Goal: Communication & Community: Answer question/provide support

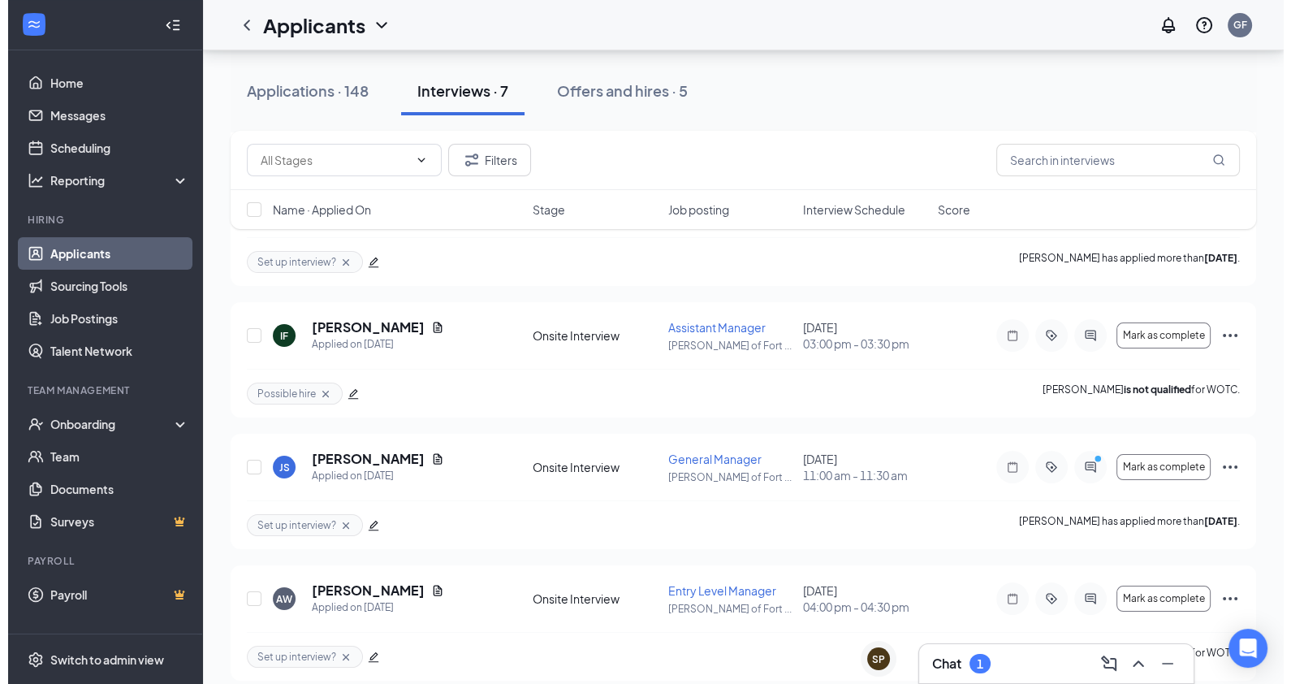
scroll to position [281, 0]
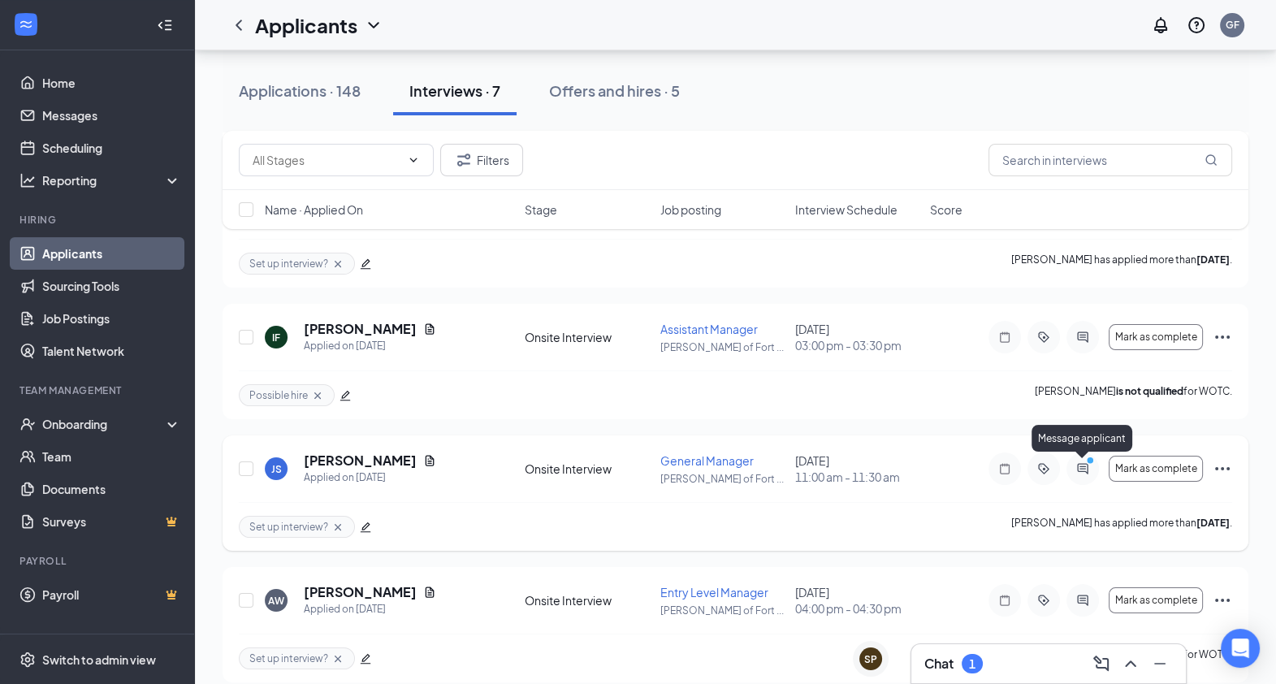
click at [1090, 475] on div at bounding box center [1082, 468] width 32 height 32
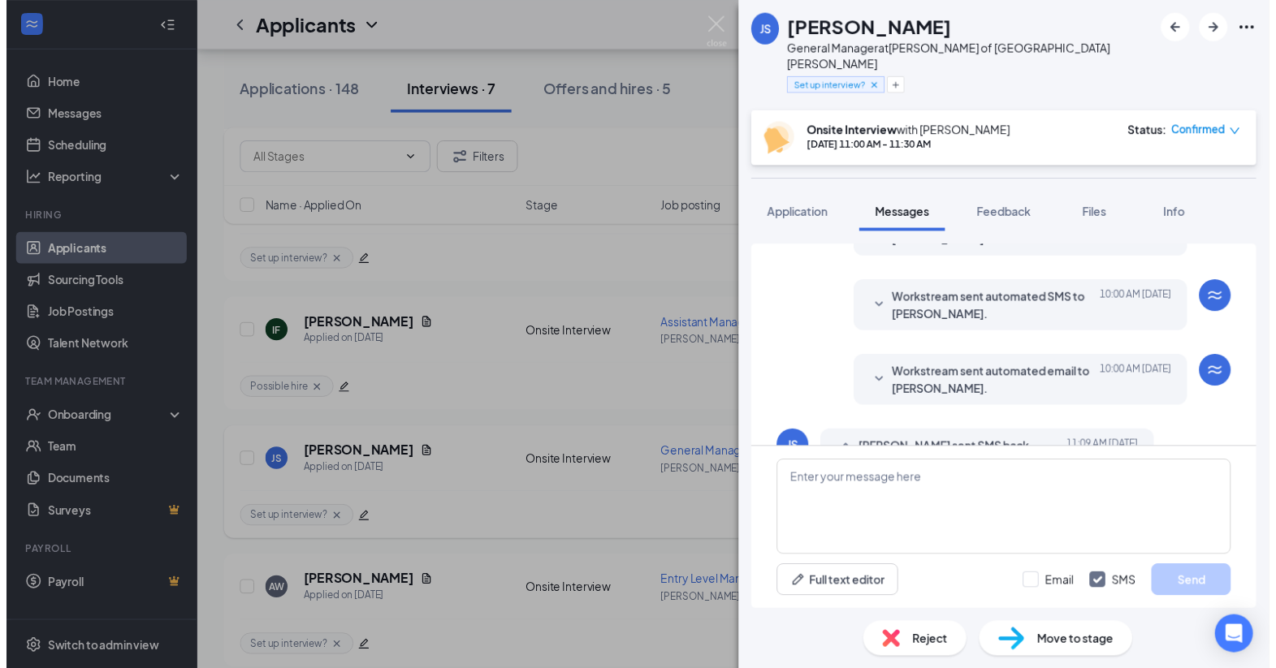
scroll to position [667, 0]
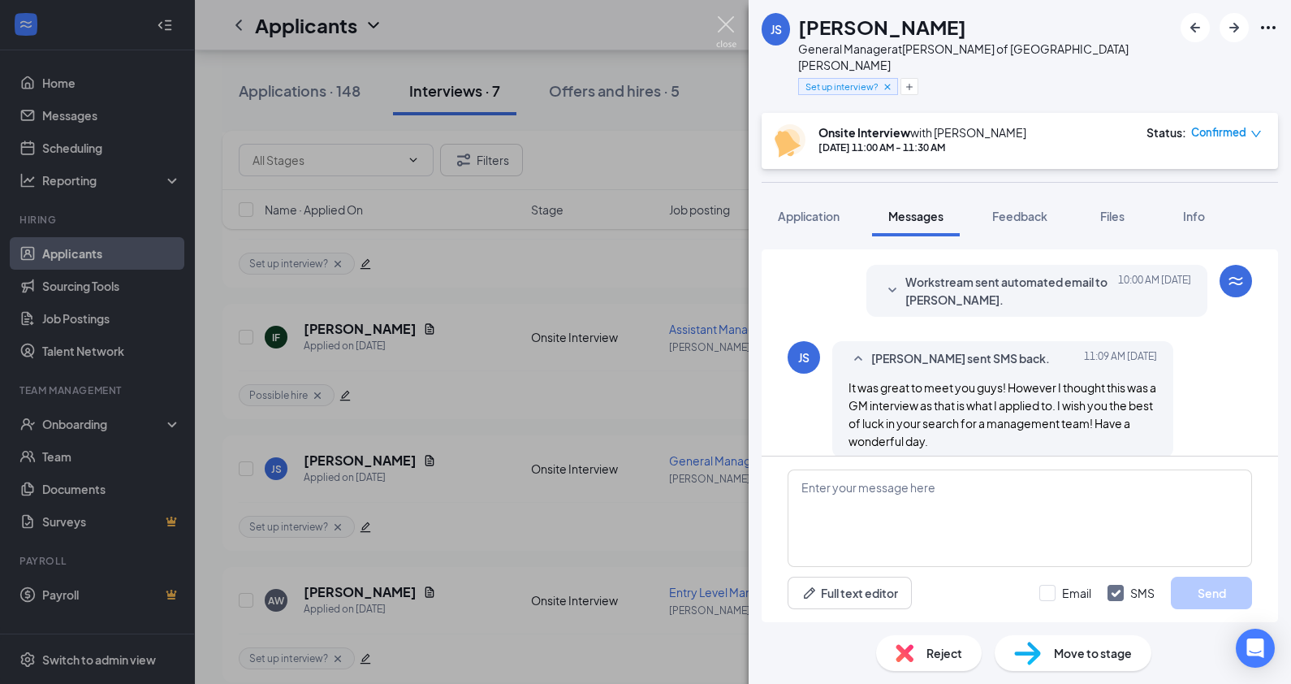
click at [726, 29] on img at bounding box center [726, 32] width 20 height 32
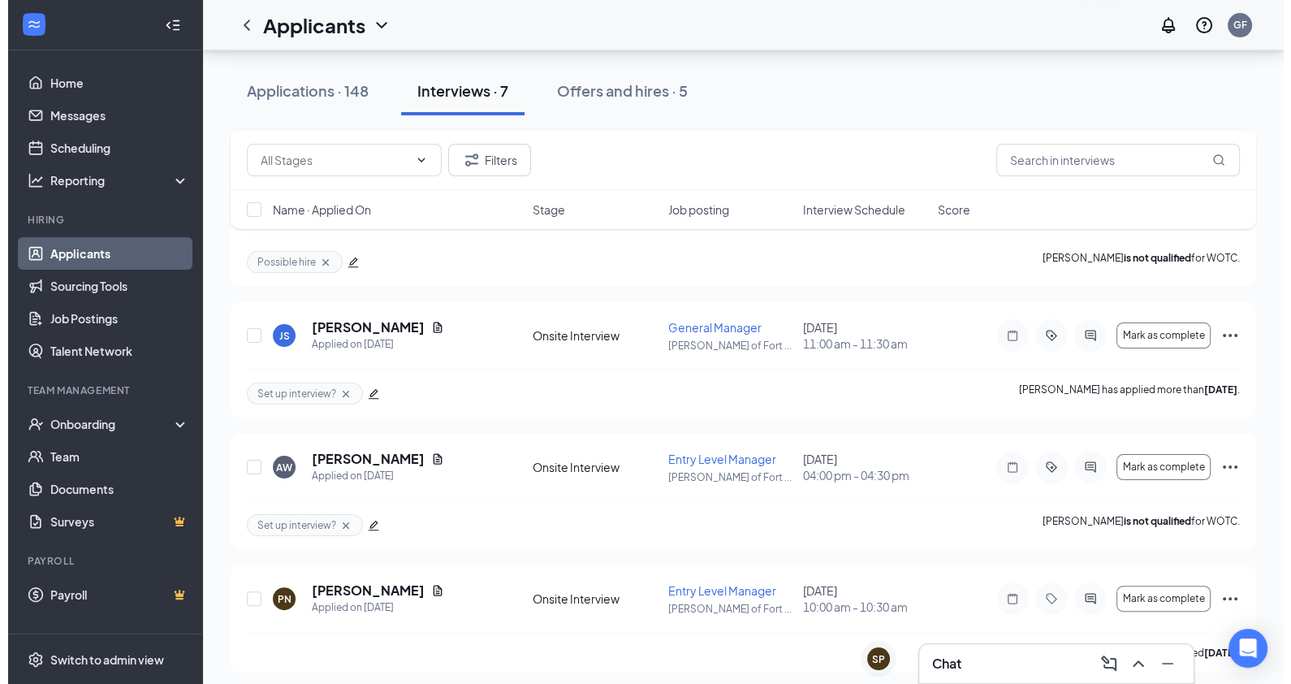
scroll to position [413, 0]
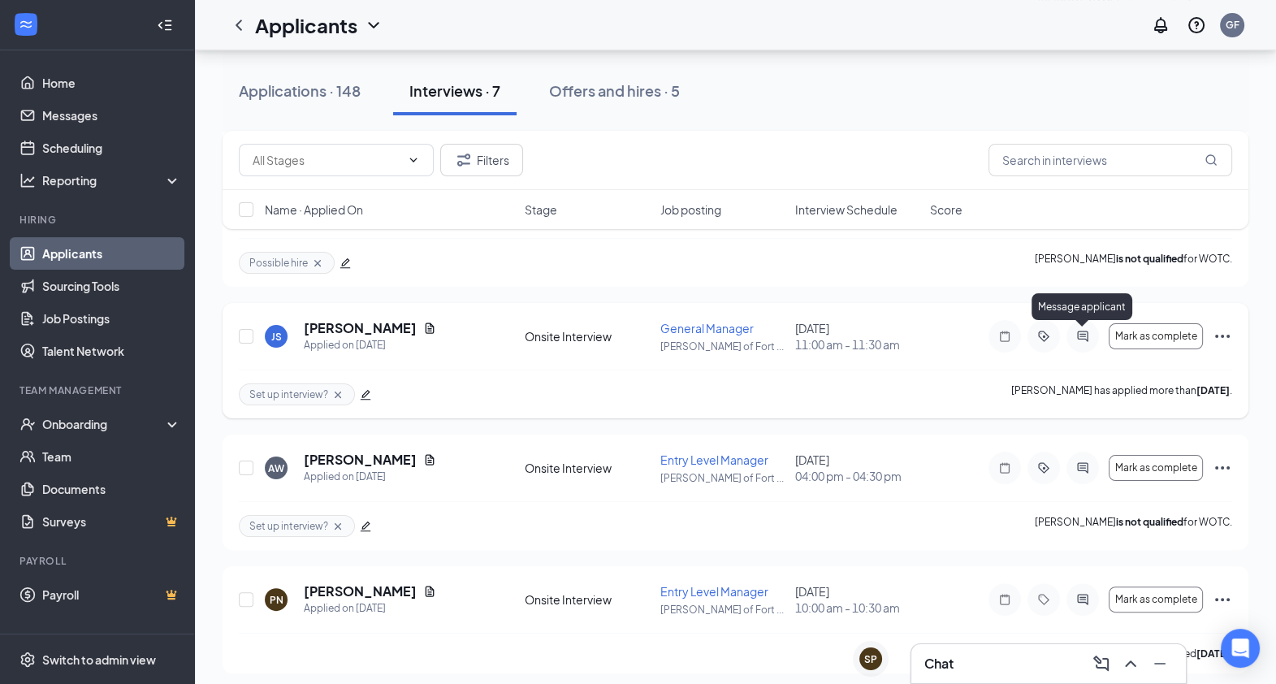
click at [1084, 333] on icon "ActiveChat" at bounding box center [1082, 336] width 19 height 13
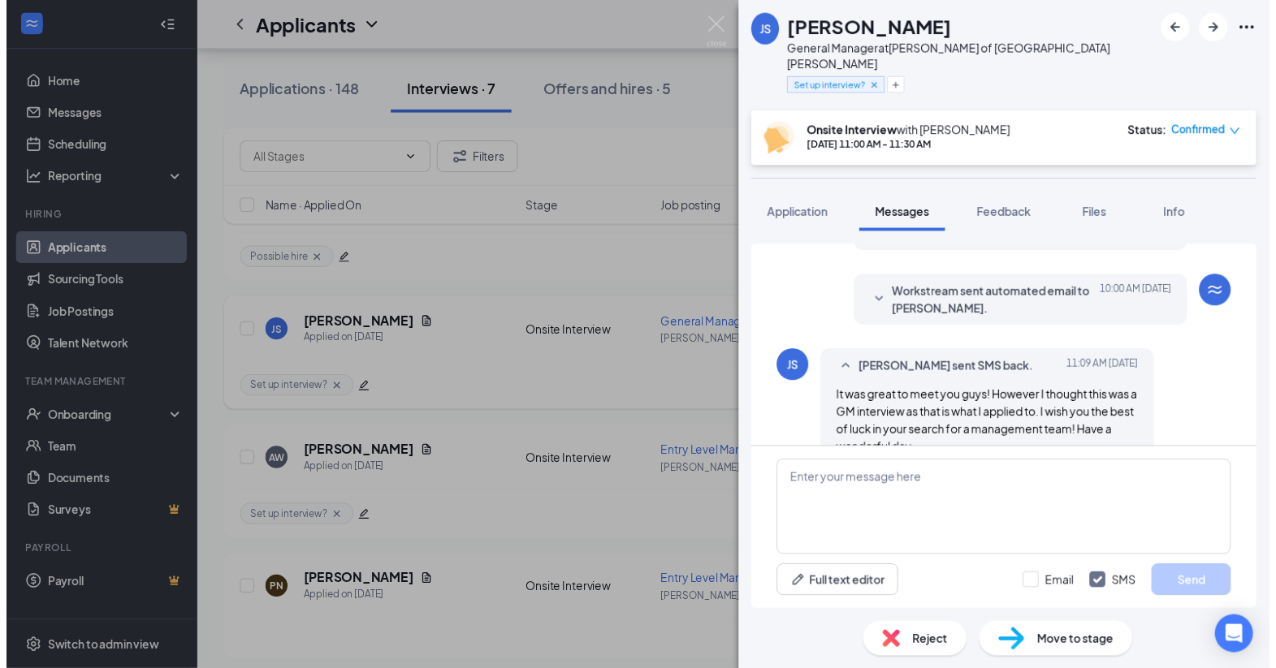
scroll to position [667, 0]
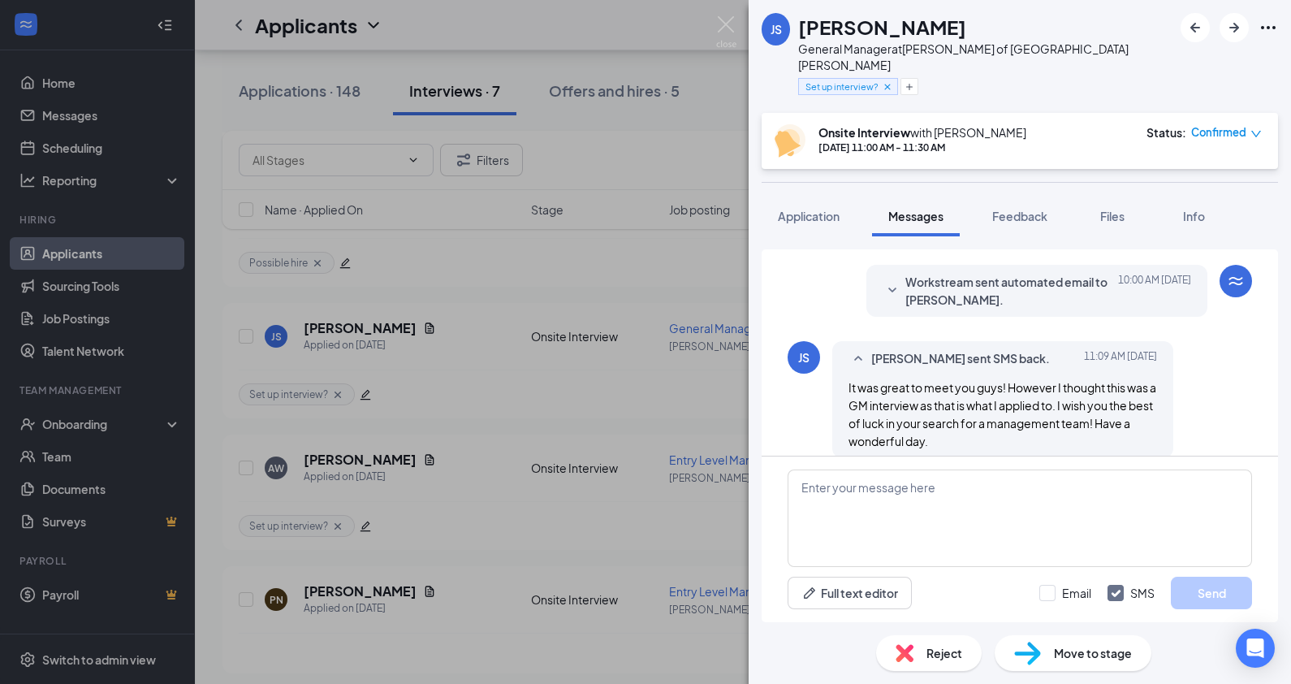
click at [884, 281] on icon "SmallChevronDown" at bounding box center [892, 290] width 19 height 19
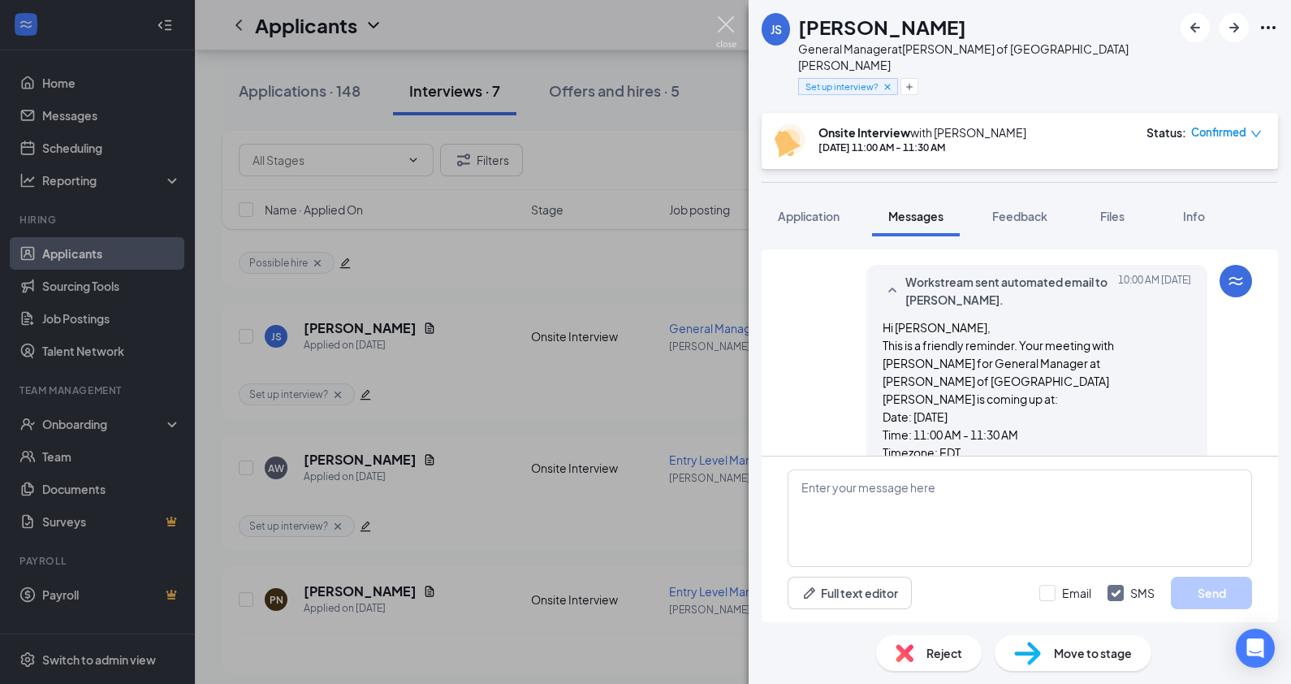
click at [721, 30] on img at bounding box center [726, 32] width 20 height 32
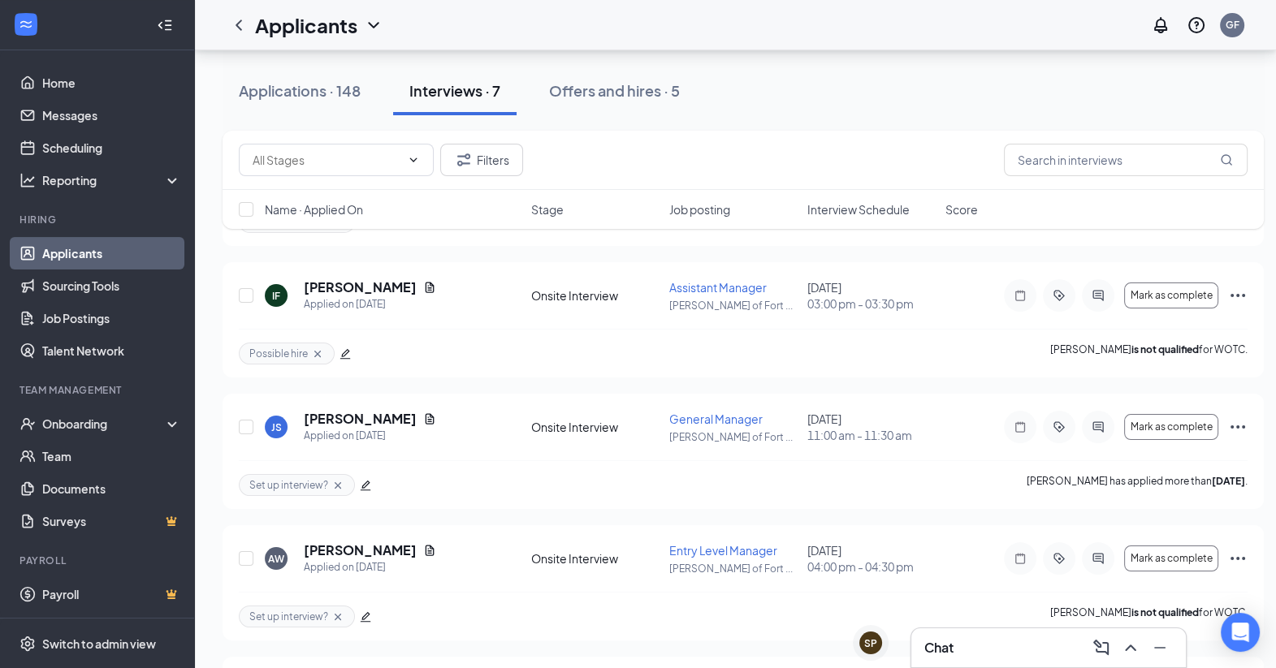
scroll to position [305, 0]
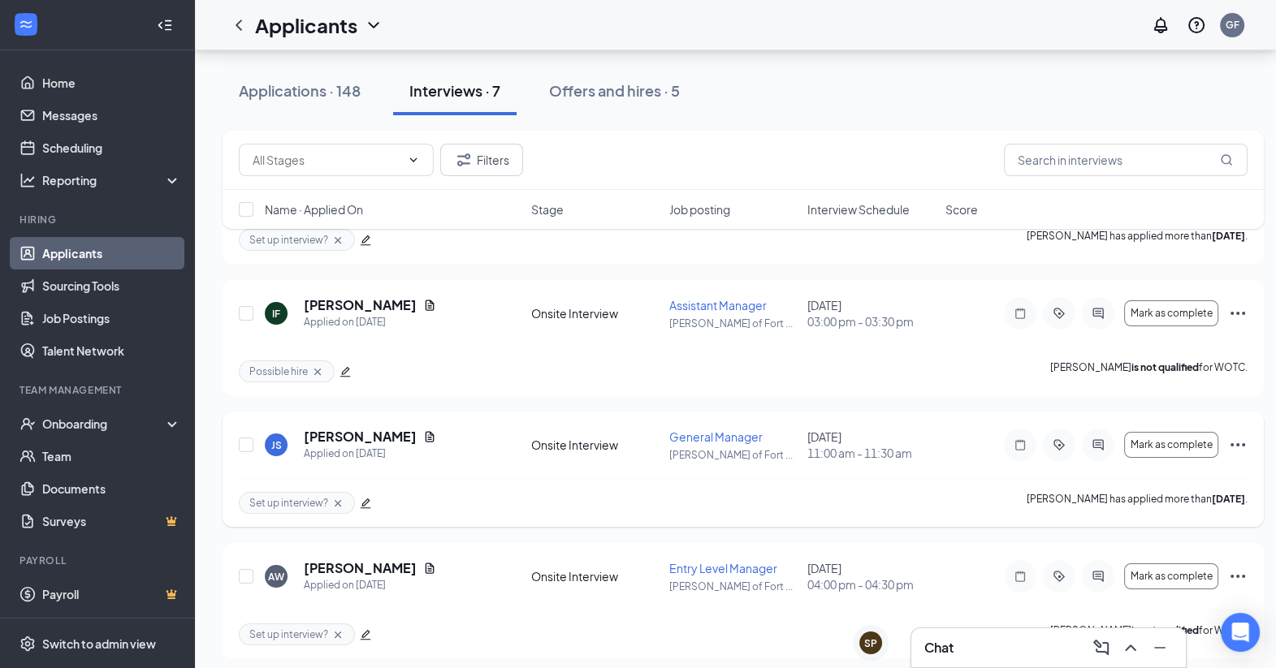
click at [1238, 439] on icon "Ellipses" at bounding box center [1237, 444] width 19 height 19
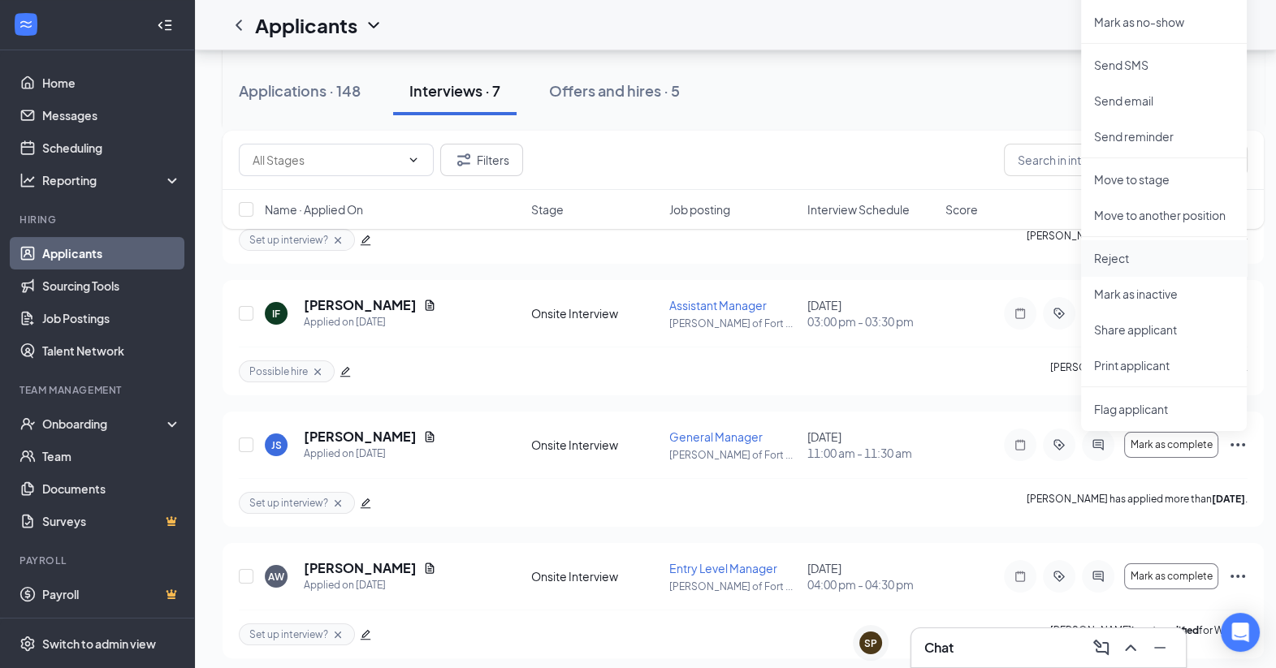
click at [1163, 250] on p "Reject" at bounding box center [1164, 258] width 140 height 16
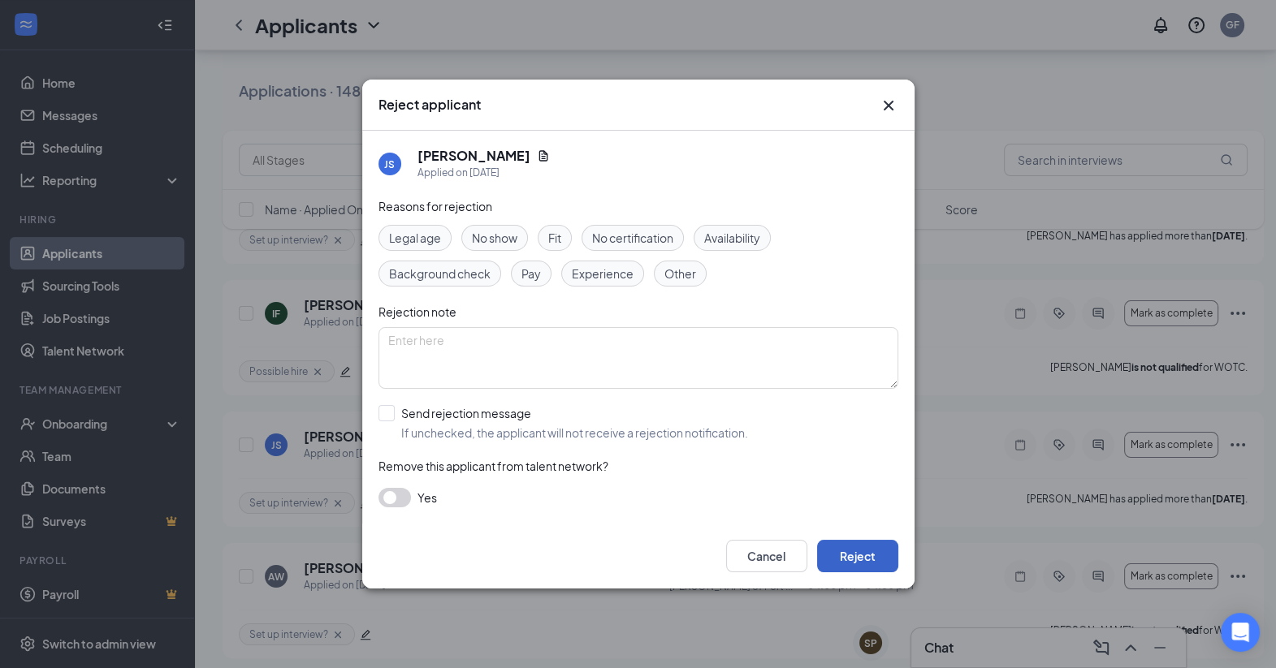
click at [881, 565] on button "Reject" at bounding box center [857, 556] width 81 height 32
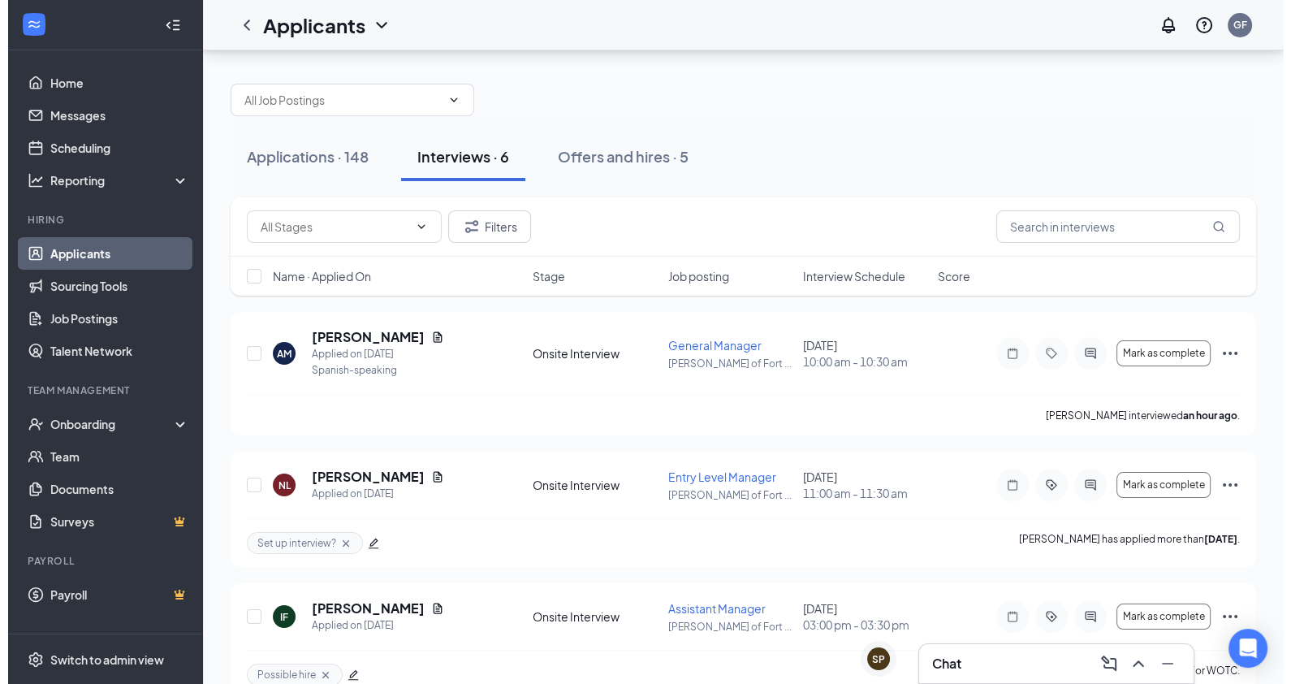
scroll to position [1, 0]
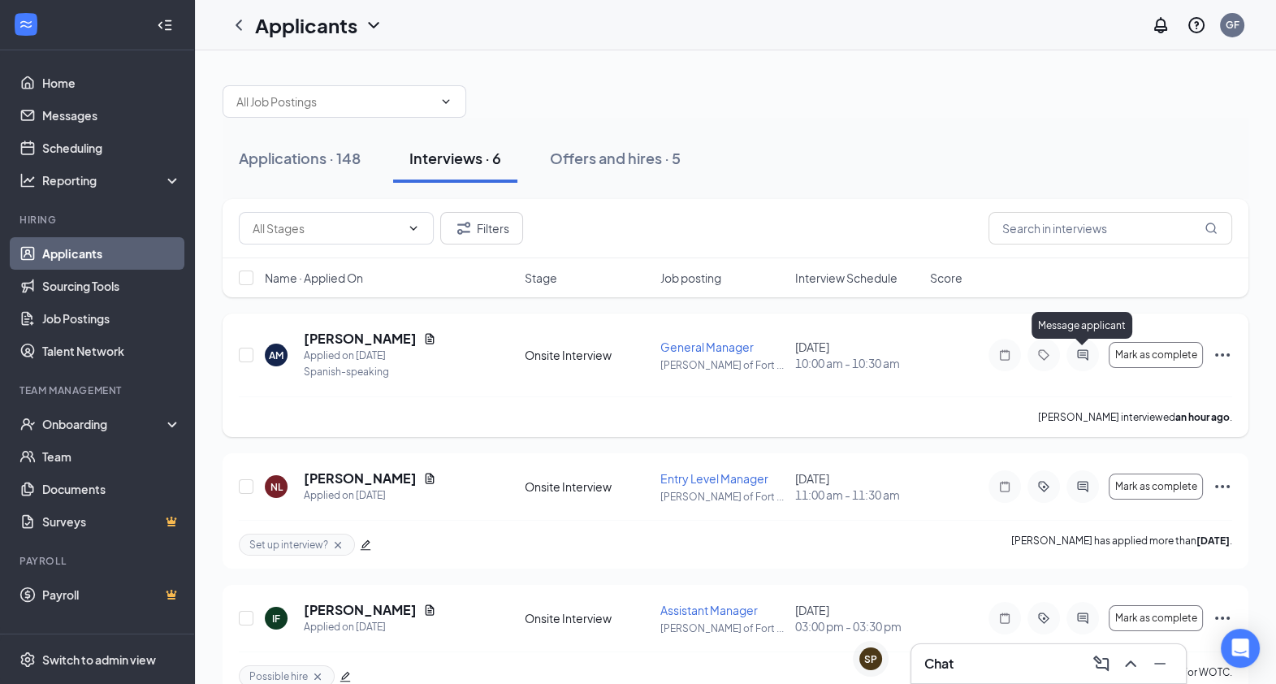
click at [1084, 353] on icon "ActiveChat" at bounding box center [1082, 354] width 11 height 11
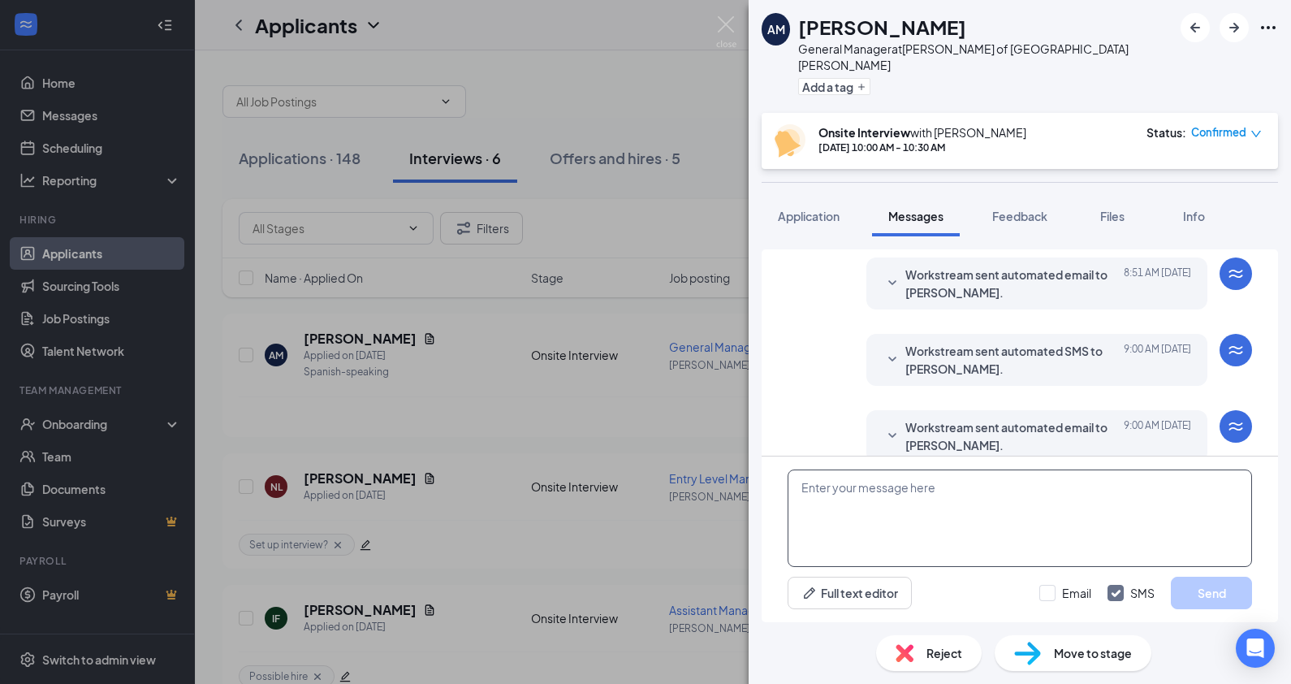
scroll to position [689, 0]
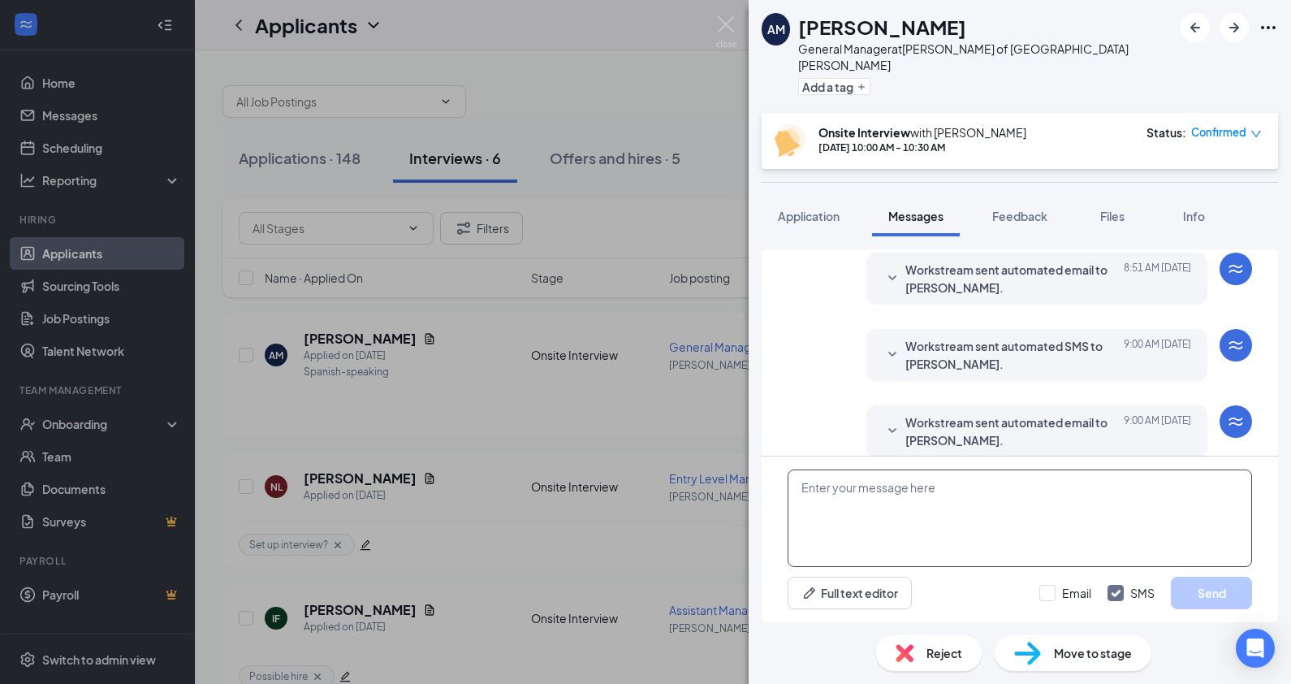
click at [971, 489] on textarea at bounding box center [1020, 517] width 465 height 97
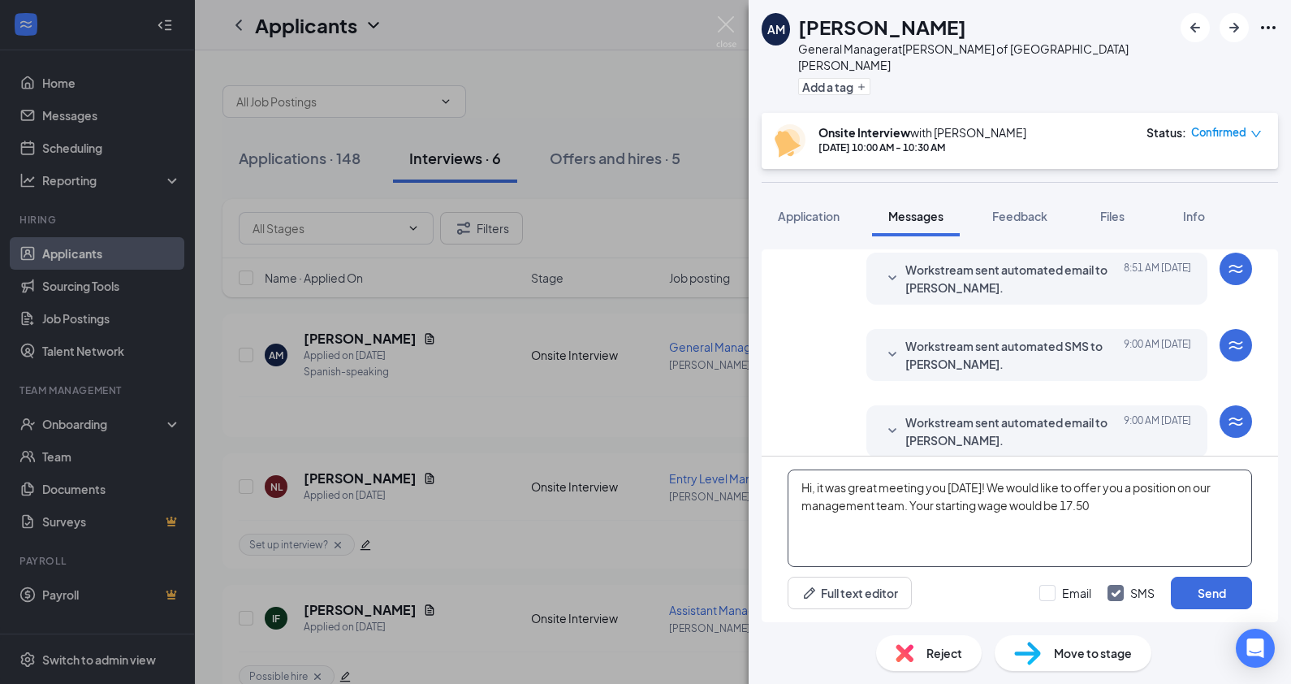
click at [1062, 506] on textarea "Hi, it was great meeting you [DATE]! We would like to offer you a position on o…" at bounding box center [1020, 517] width 465 height 97
click at [1126, 510] on textarea "Hi, it was great meeting you [DATE]! We would like to offer you a position on o…" at bounding box center [1020, 517] width 465 height 97
click at [992, 530] on textarea "Hi, it was great meeting you [DATE]! We would like to offer you a position on o…" at bounding box center [1020, 517] width 465 height 97
type textarea "Hi, it was great meeting you [DATE]! We would like to offer you a position on o…"
click at [1217, 594] on button "Send" at bounding box center [1211, 593] width 81 height 32
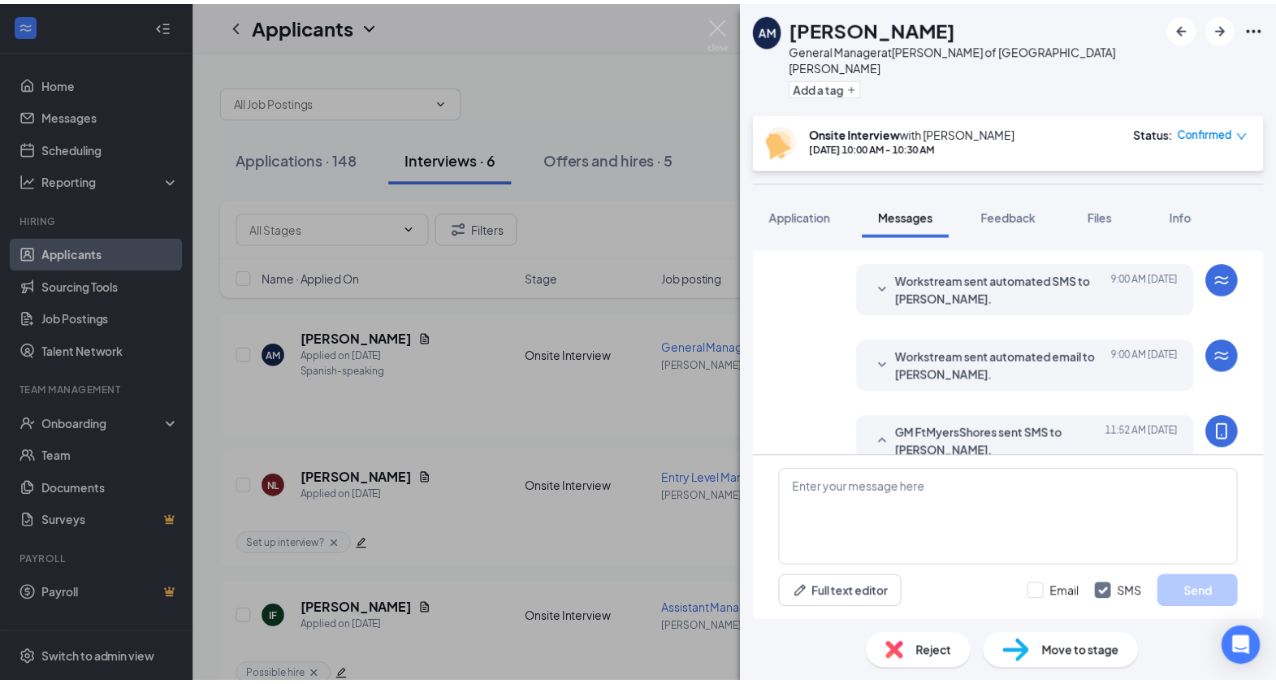
scroll to position [828, 0]
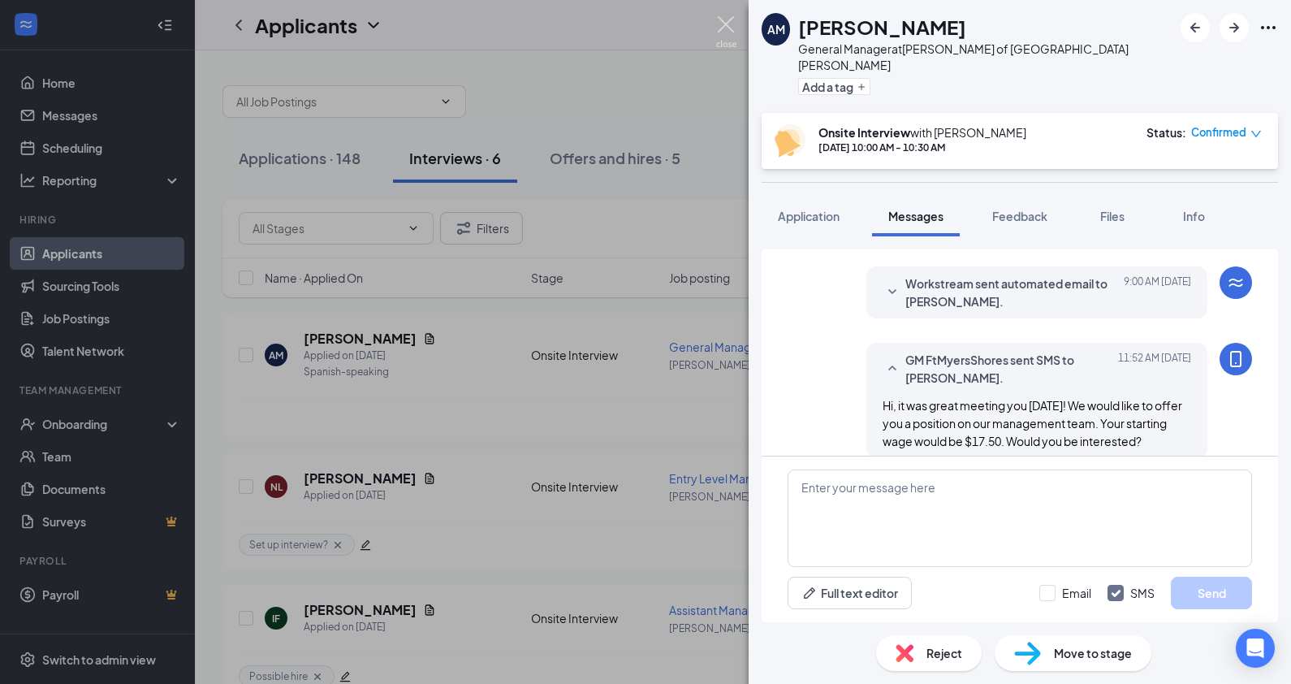
click at [728, 27] on img at bounding box center [726, 32] width 20 height 32
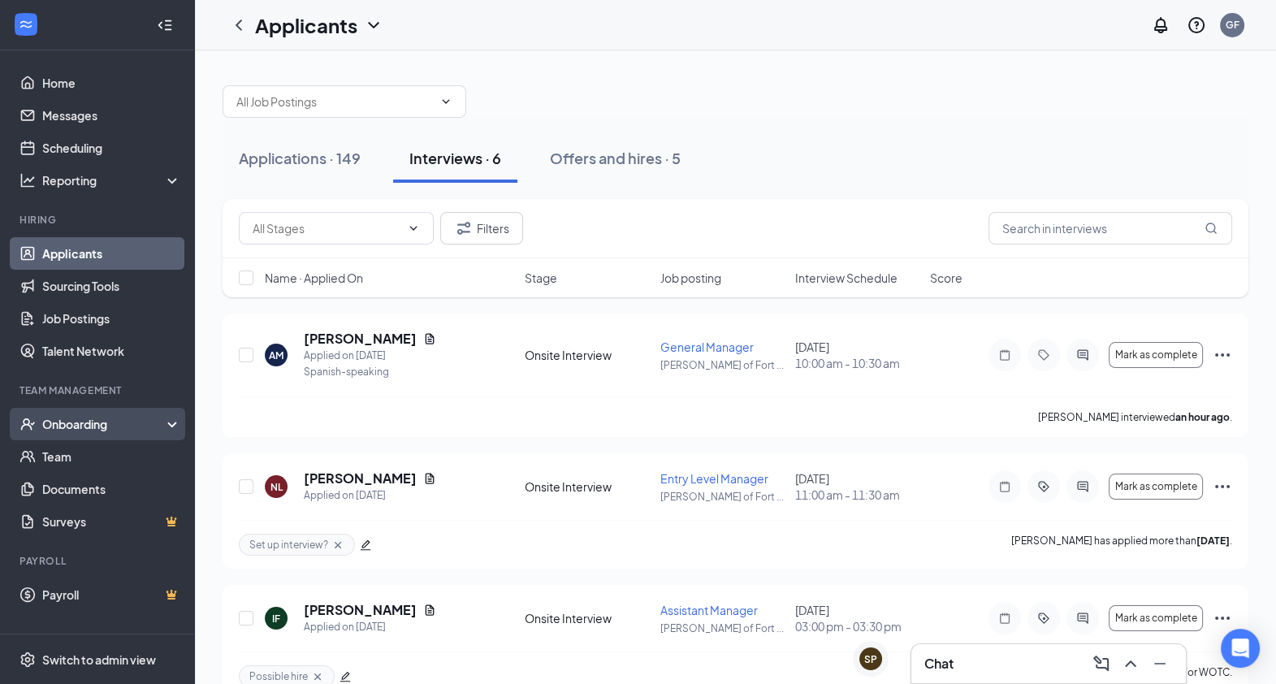
click at [109, 418] on div "Onboarding" at bounding box center [104, 424] width 125 height 16
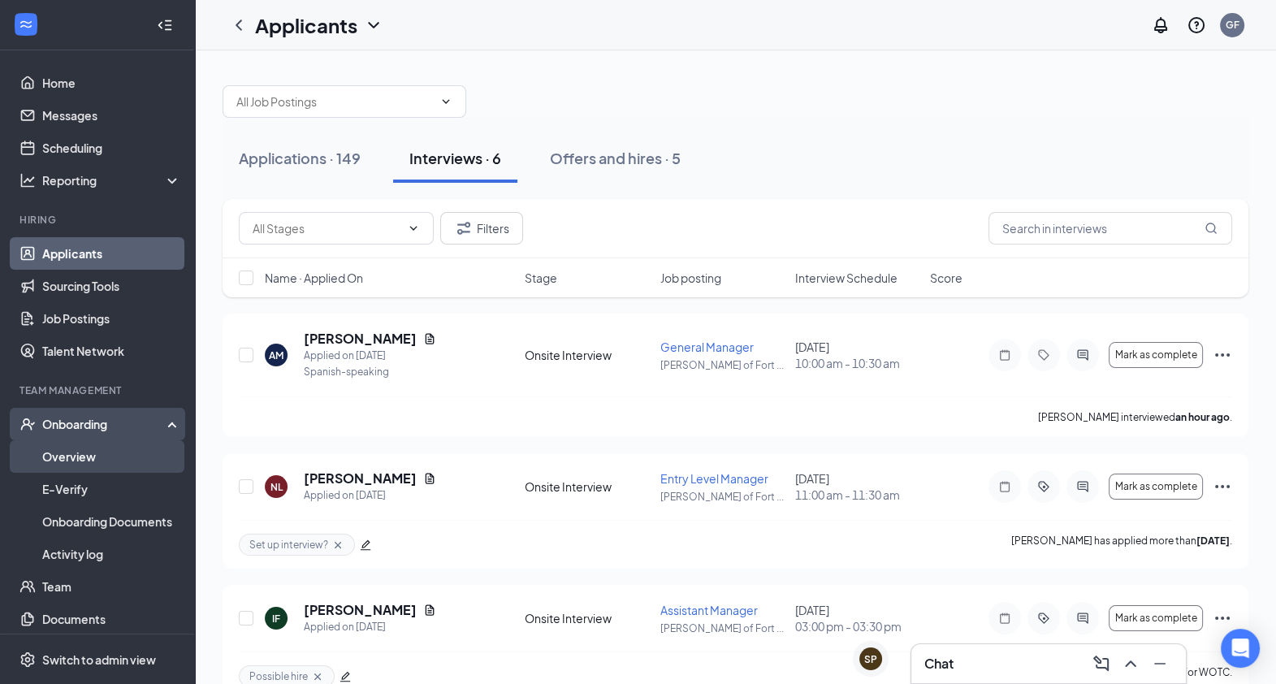
click at [97, 452] on link "Overview" at bounding box center [111, 456] width 139 height 32
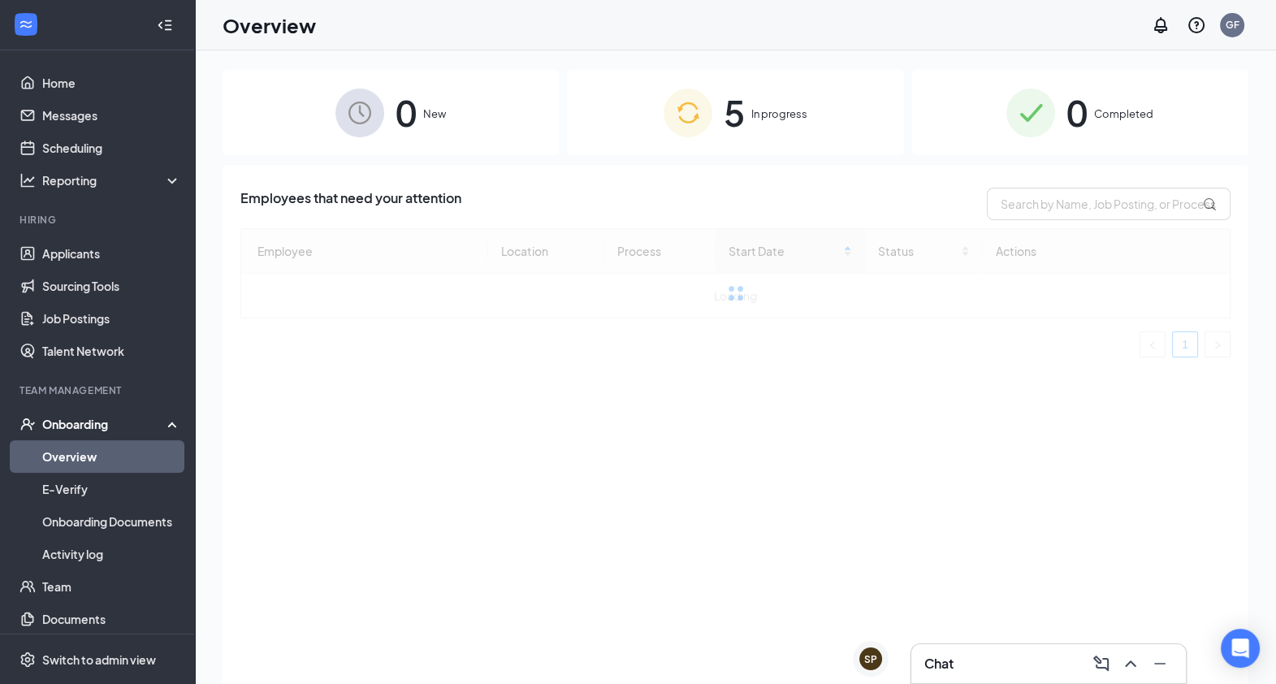
click at [709, 119] on img at bounding box center [688, 113] width 49 height 49
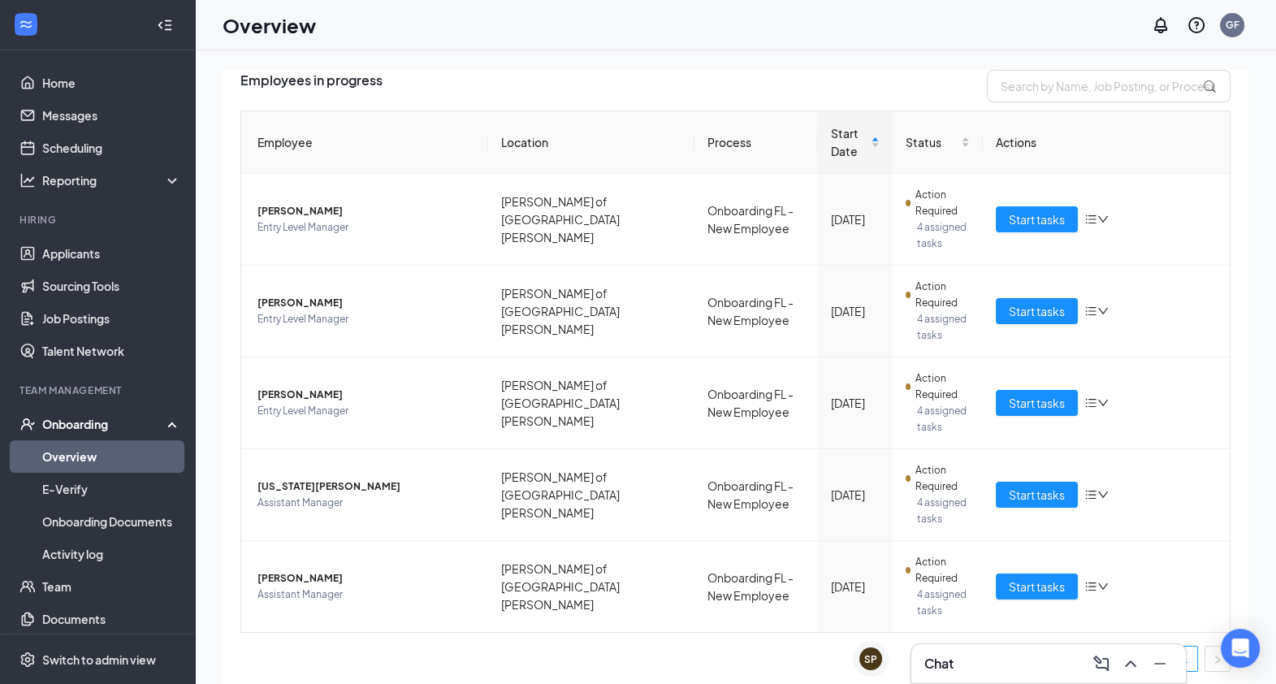
scroll to position [121, 0]
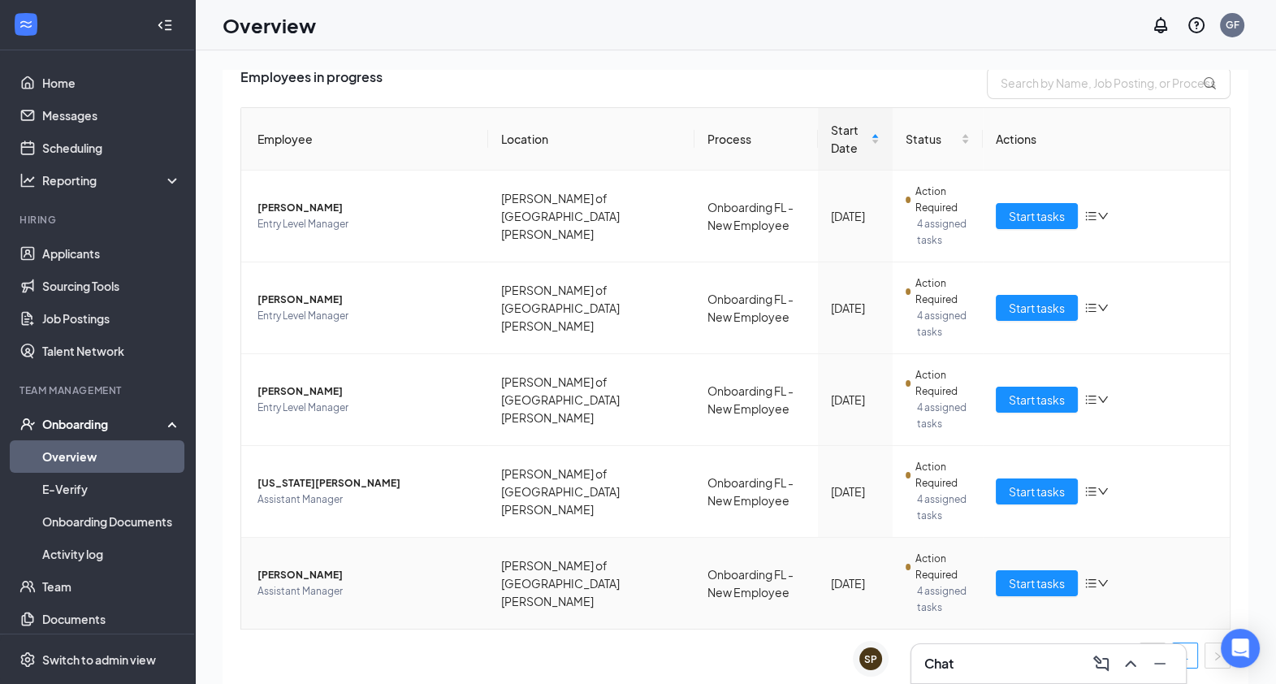
click at [337, 585] on span "Assistant Manager" at bounding box center [366, 591] width 218 height 16
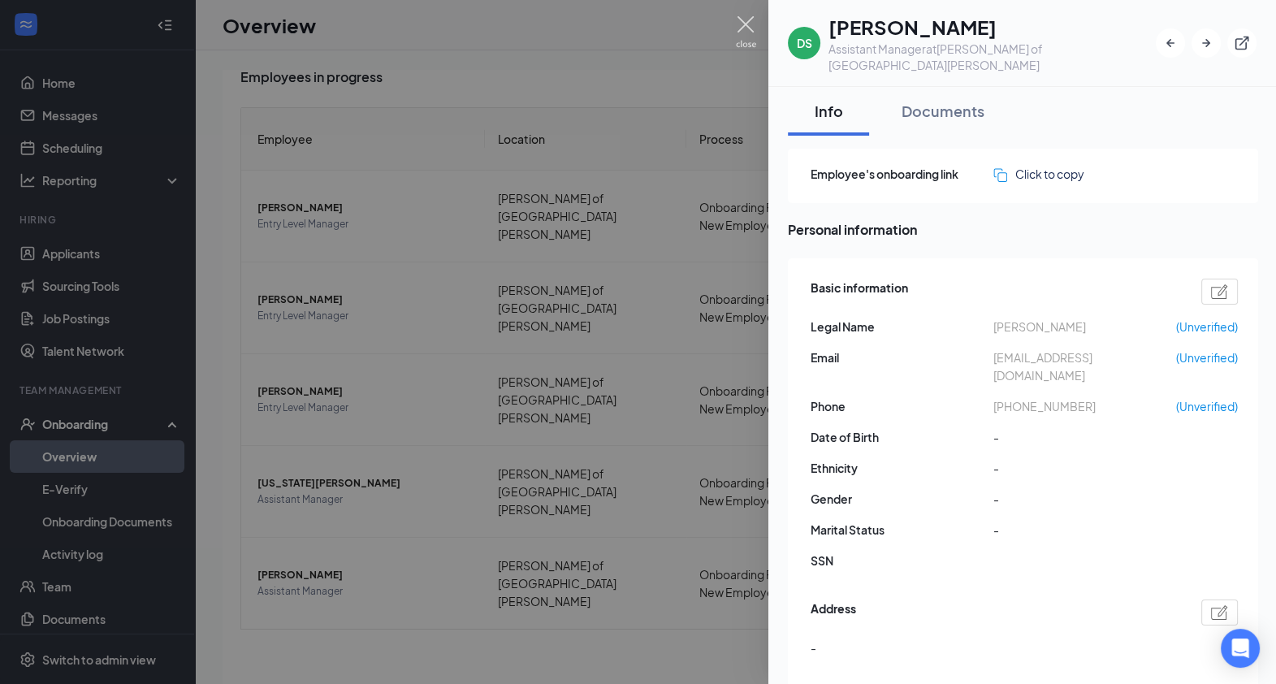
click at [746, 28] on img at bounding box center [746, 32] width 20 height 32
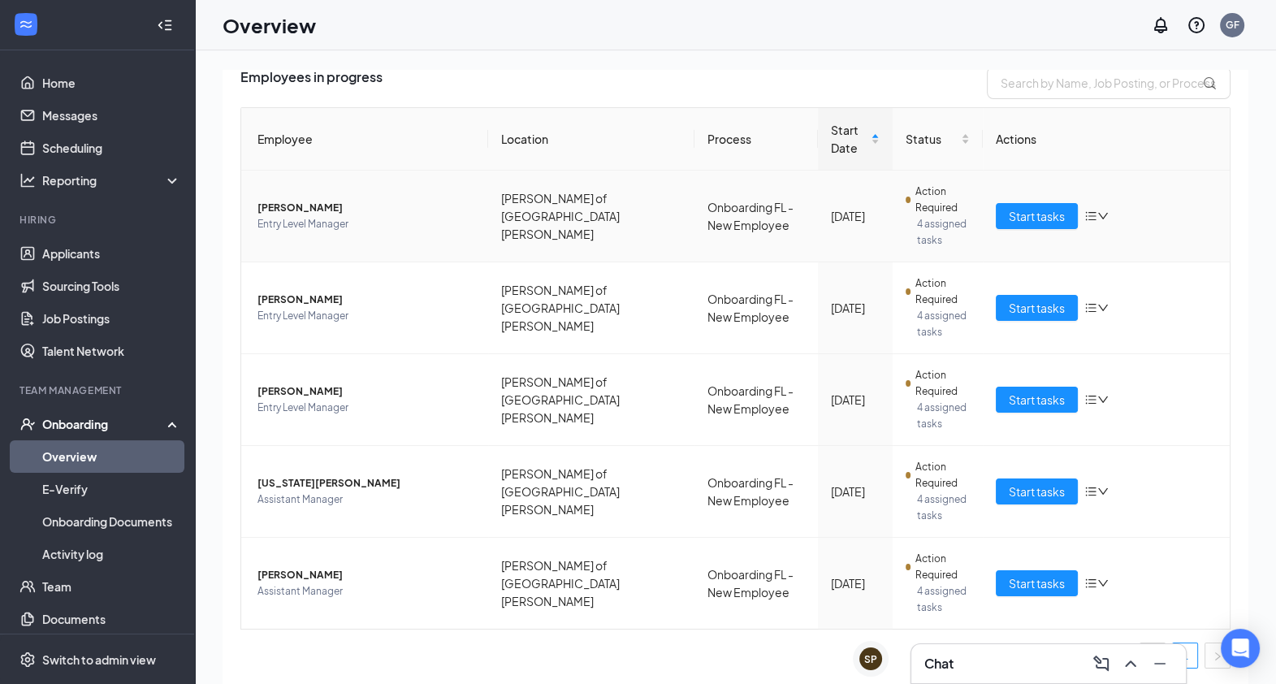
click at [349, 198] on td "[PERSON_NAME] Entry Level Manager" at bounding box center [364, 217] width 247 height 92
click at [331, 207] on span "[PERSON_NAME]" at bounding box center [366, 208] width 218 height 16
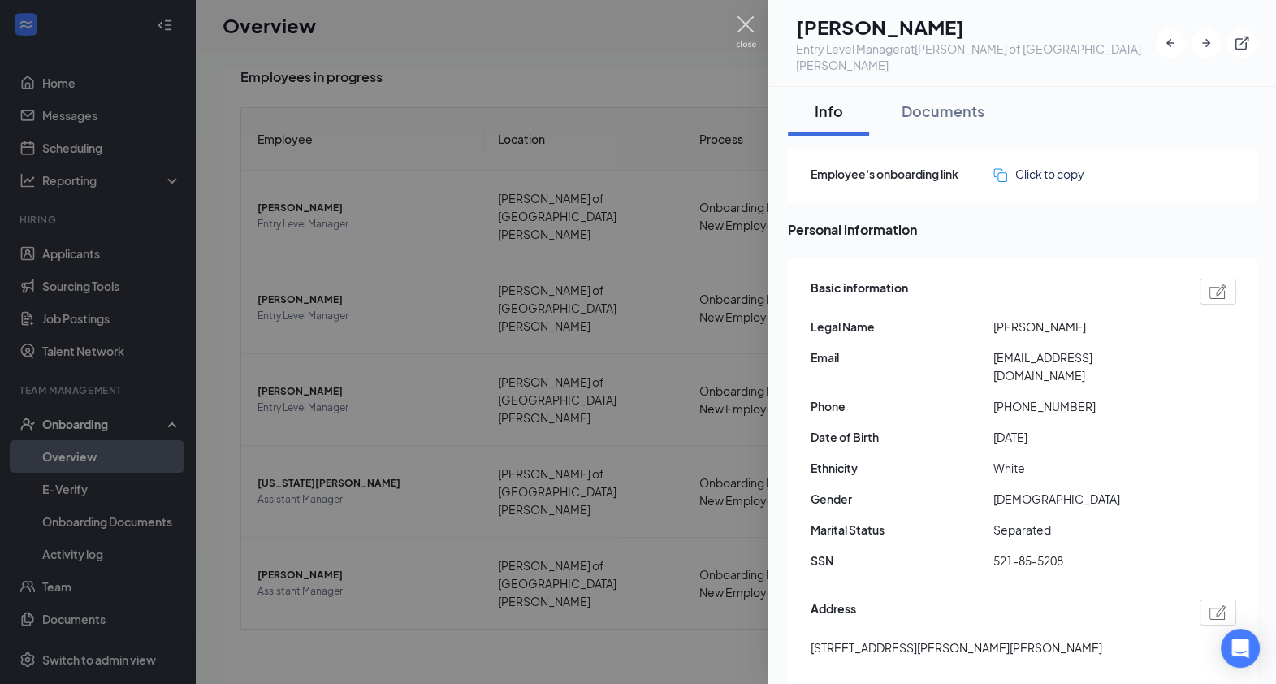
click at [747, 26] on img at bounding box center [746, 32] width 20 height 32
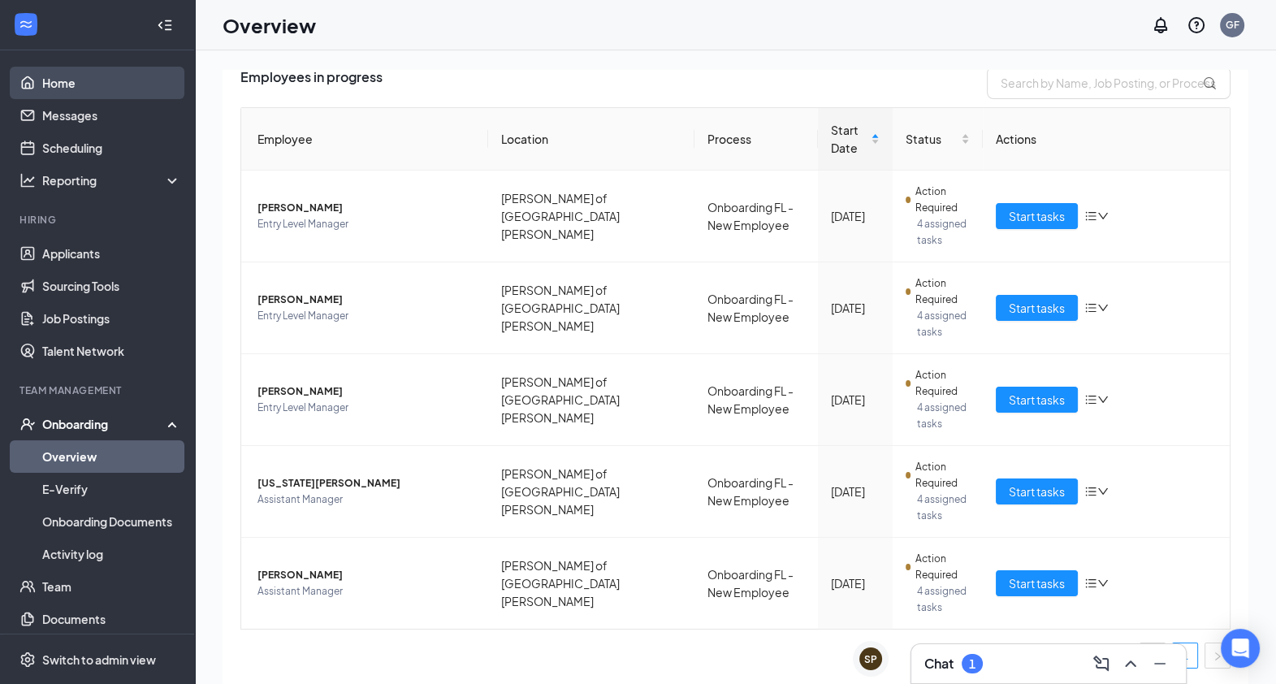
click at [133, 93] on link "Home" at bounding box center [111, 83] width 139 height 32
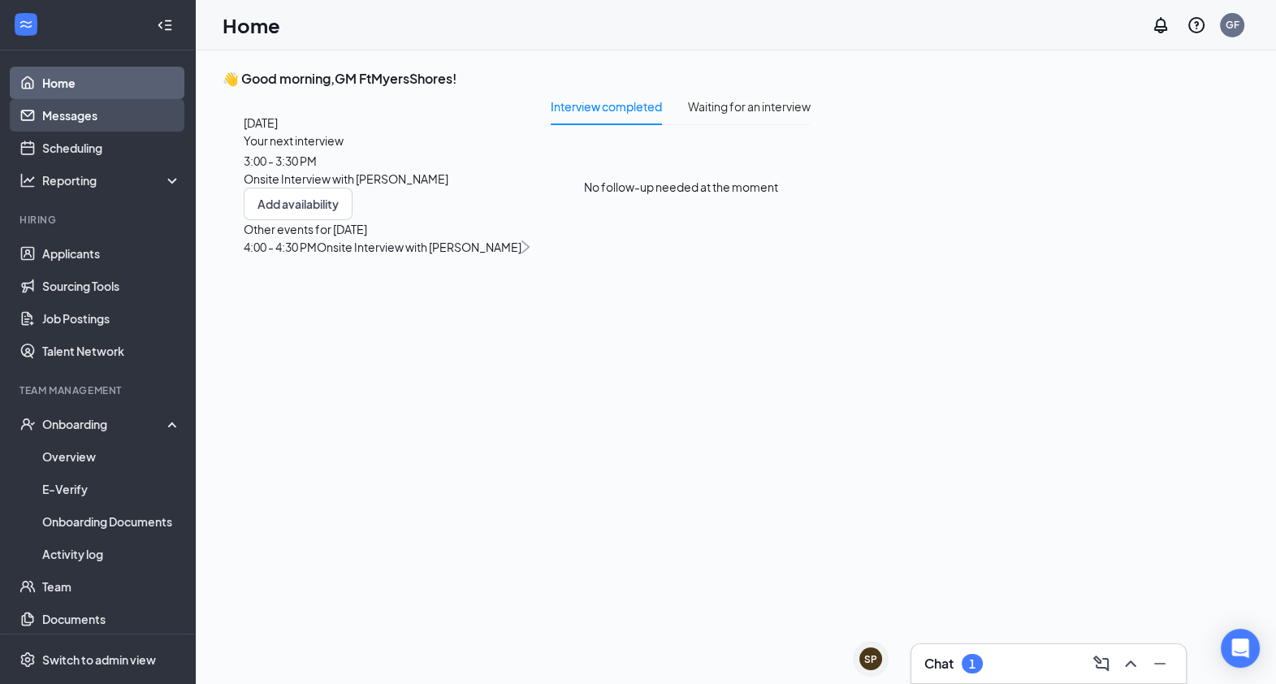
click at [120, 115] on link "Messages" at bounding box center [111, 115] width 139 height 32
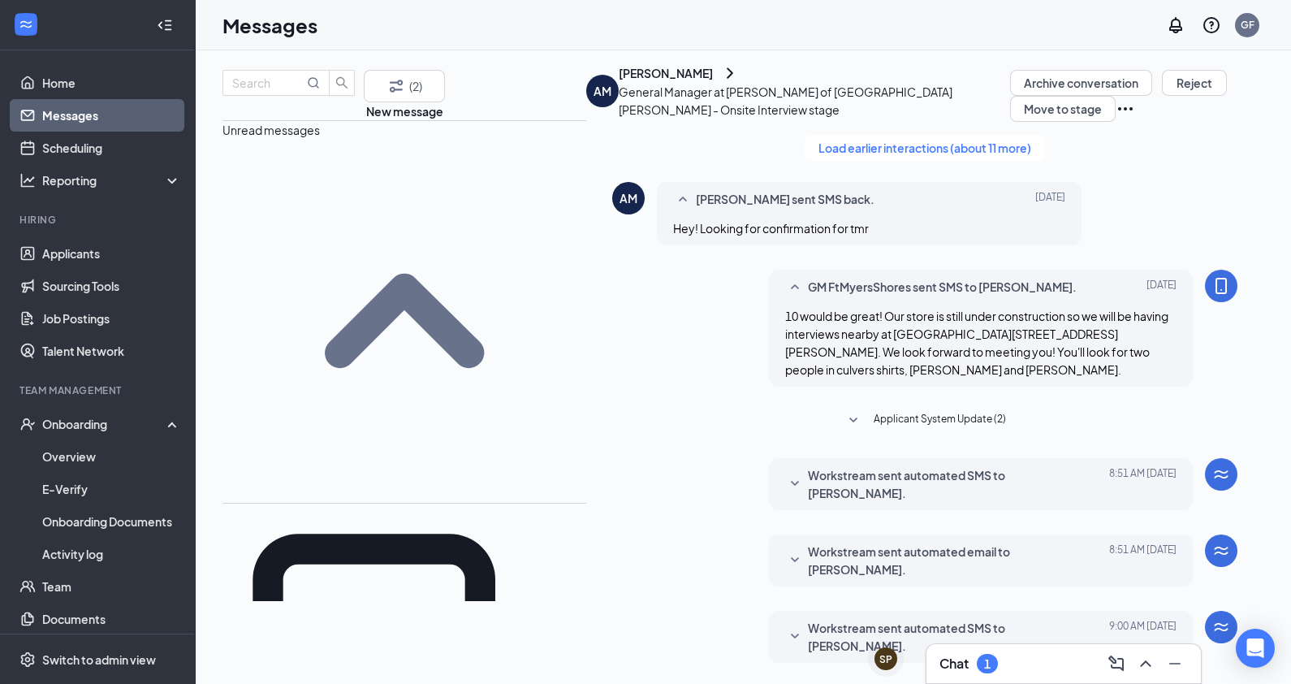
scroll to position [439, 0]
type textarea "o"
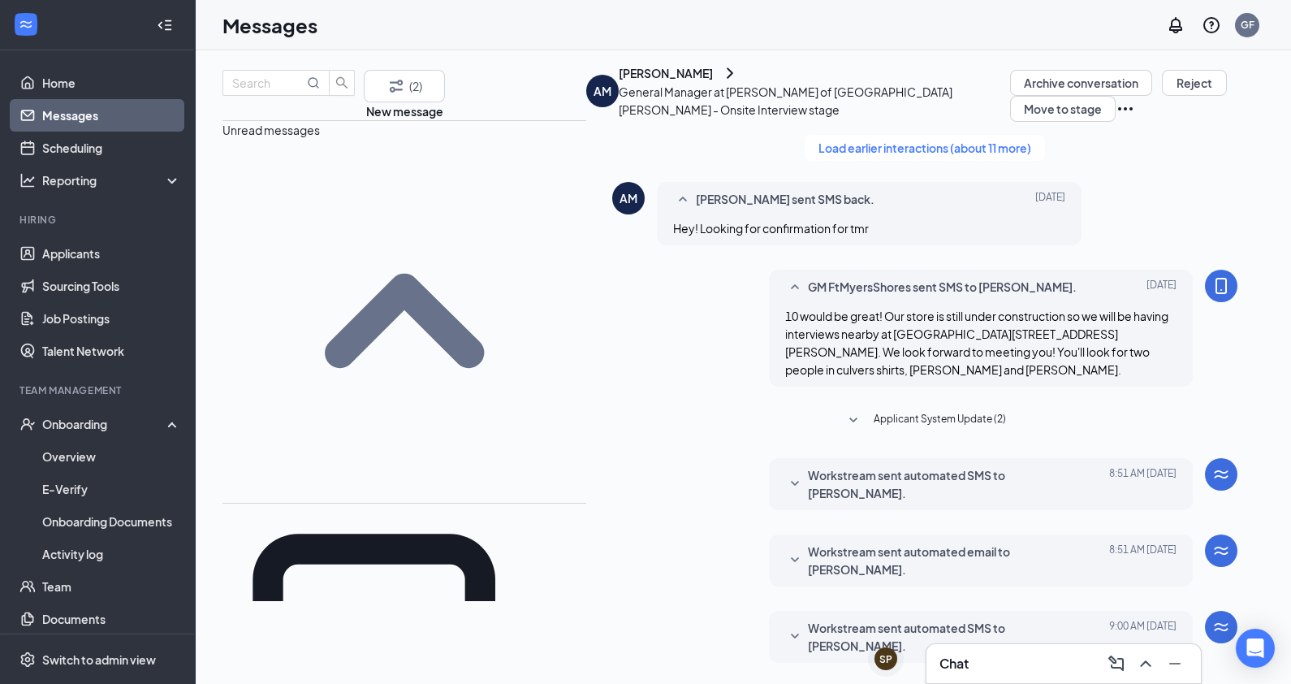
type textarea "Okay thank you!"
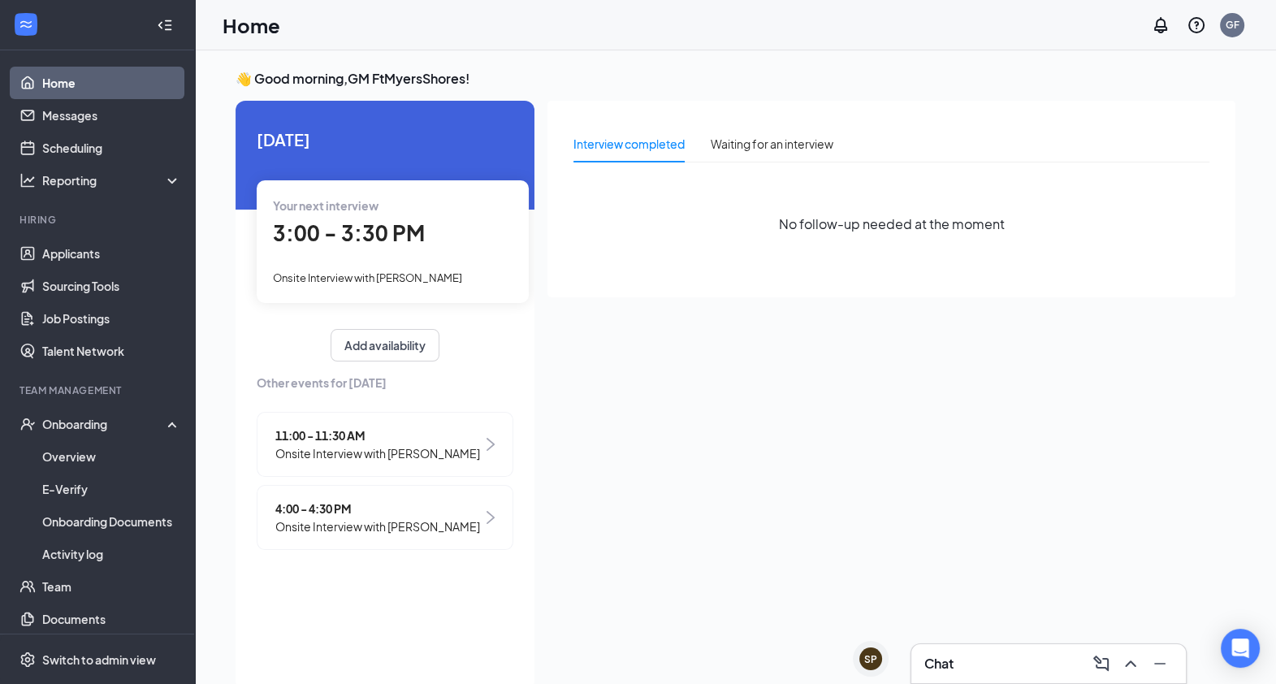
click at [487, 443] on img at bounding box center [490, 444] width 8 height 13
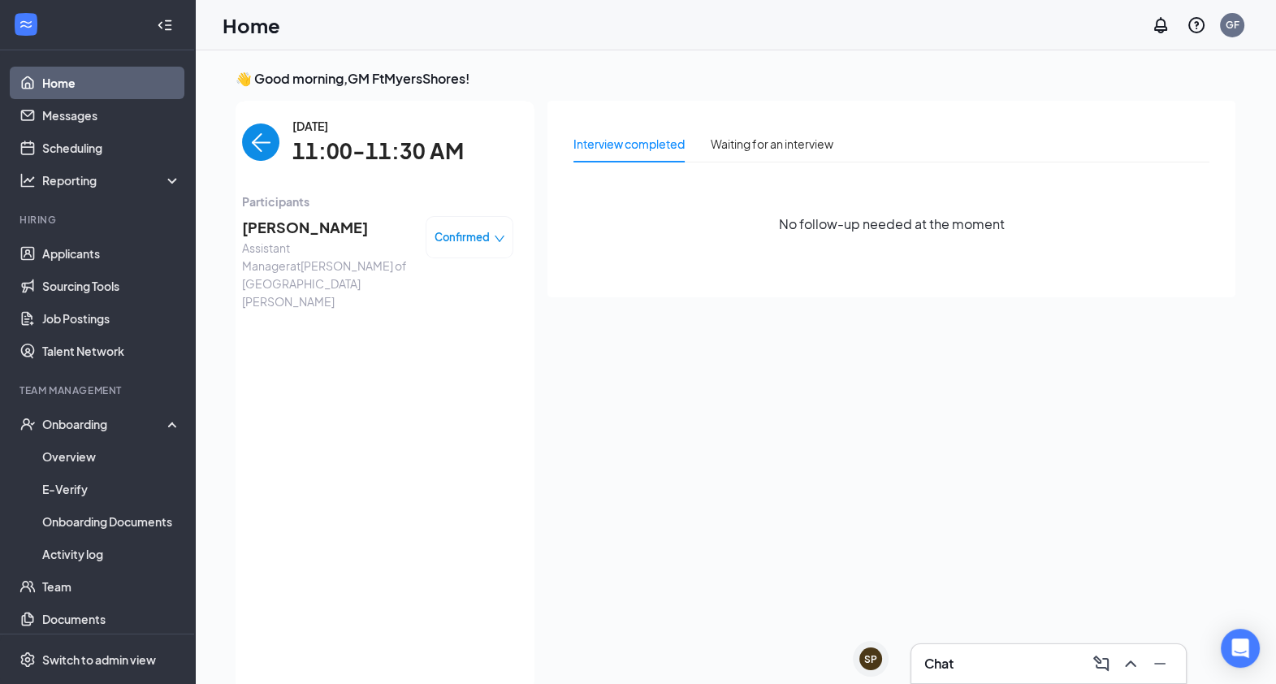
scroll to position [6, 0]
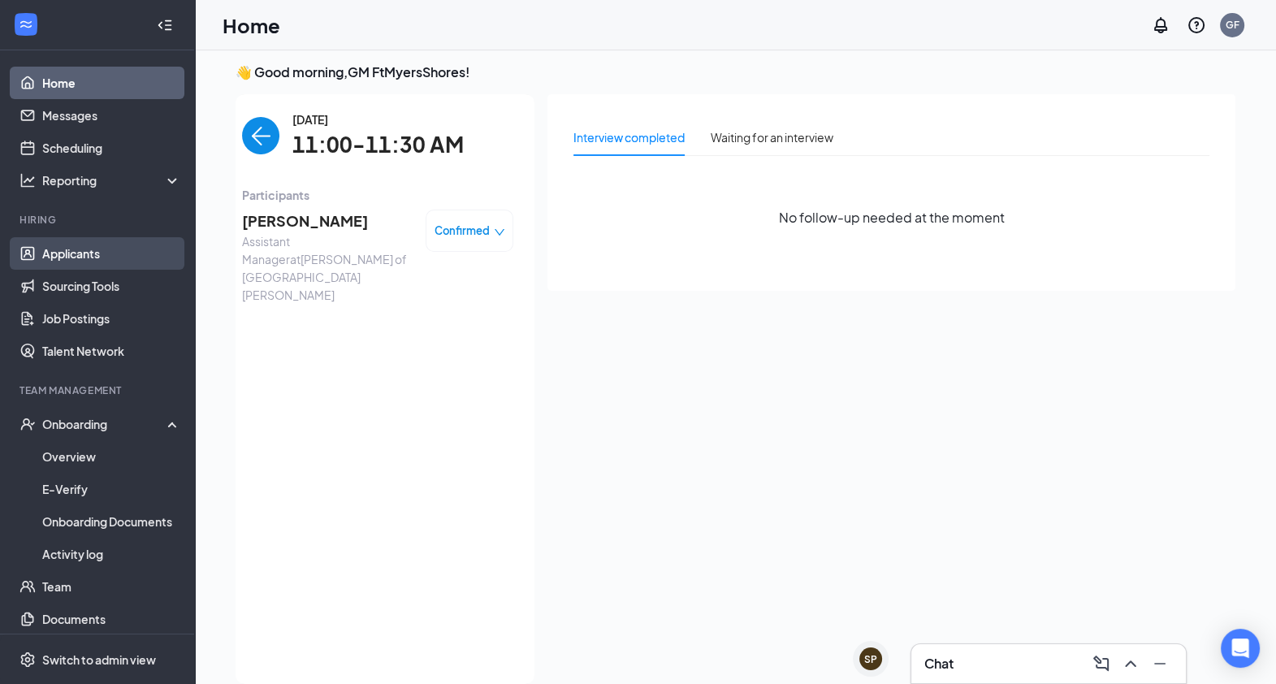
click at [84, 240] on link "Applicants" at bounding box center [111, 253] width 139 height 32
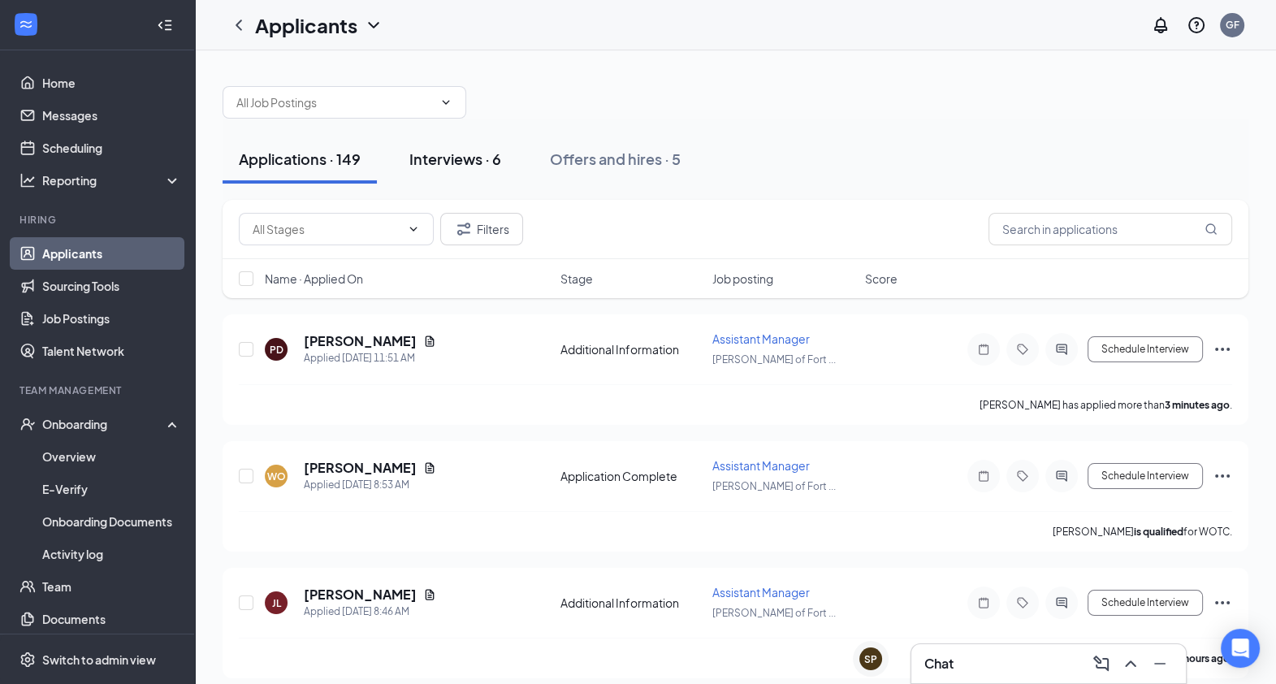
click at [490, 160] on div "Interviews · 6" at bounding box center [455, 159] width 92 height 20
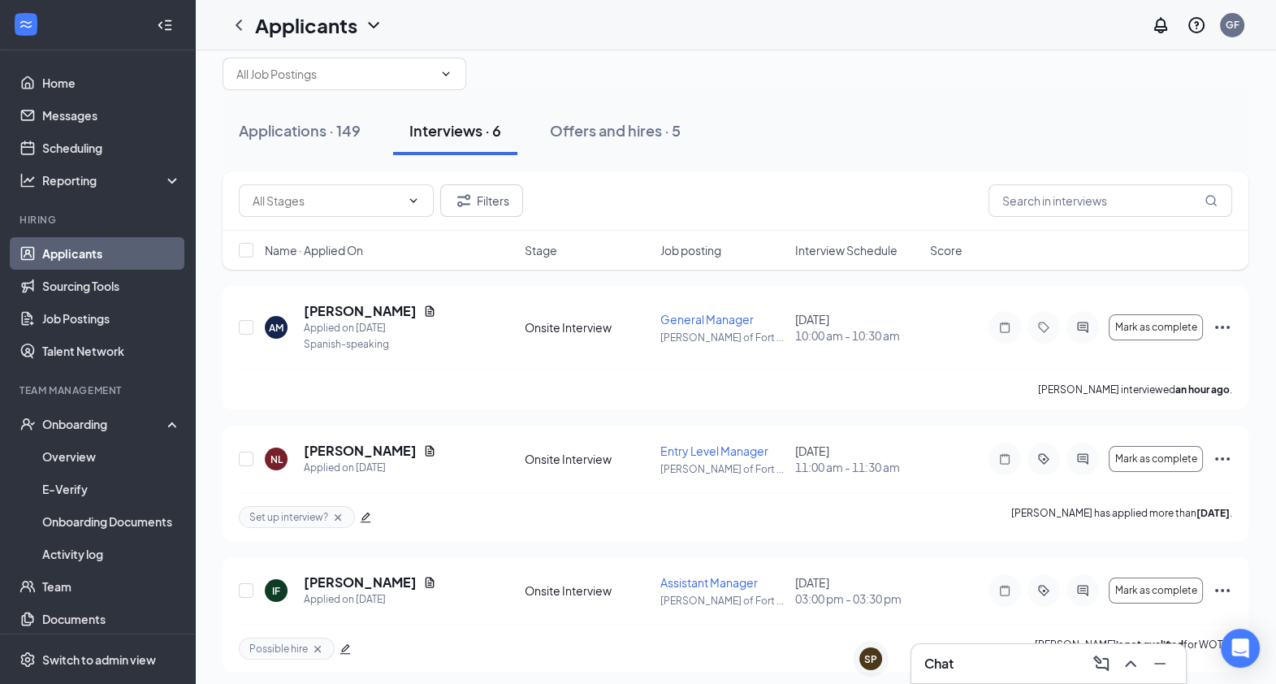
scroll to position [1, 0]
